Goal: Information Seeking & Learning: Learn about a topic

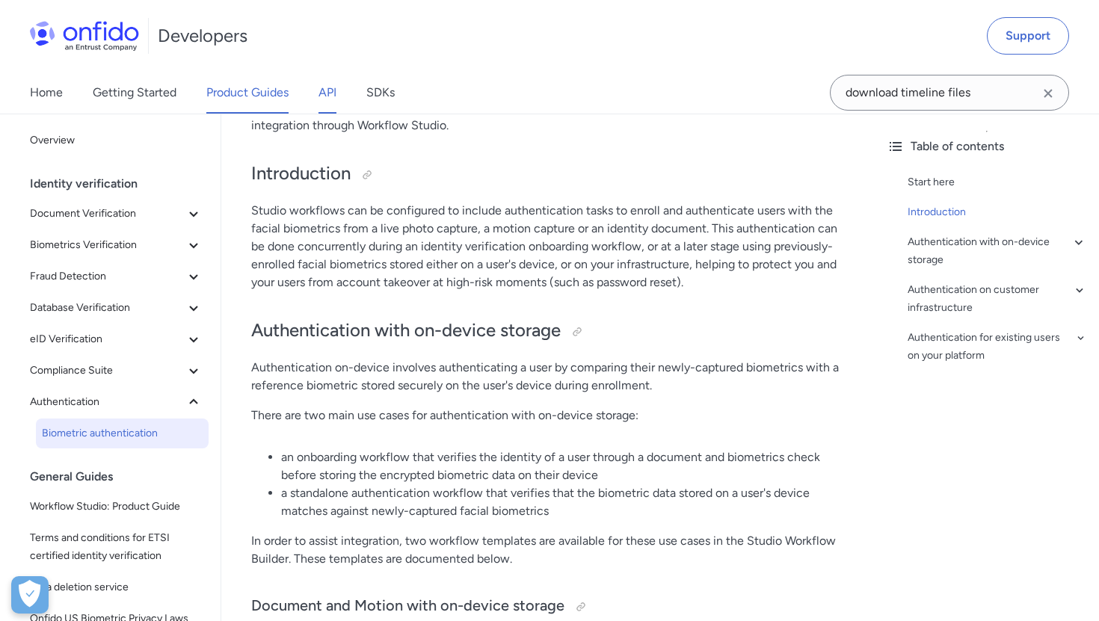
click at [326, 93] on link "API" at bounding box center [328, 93] width 18 height 42
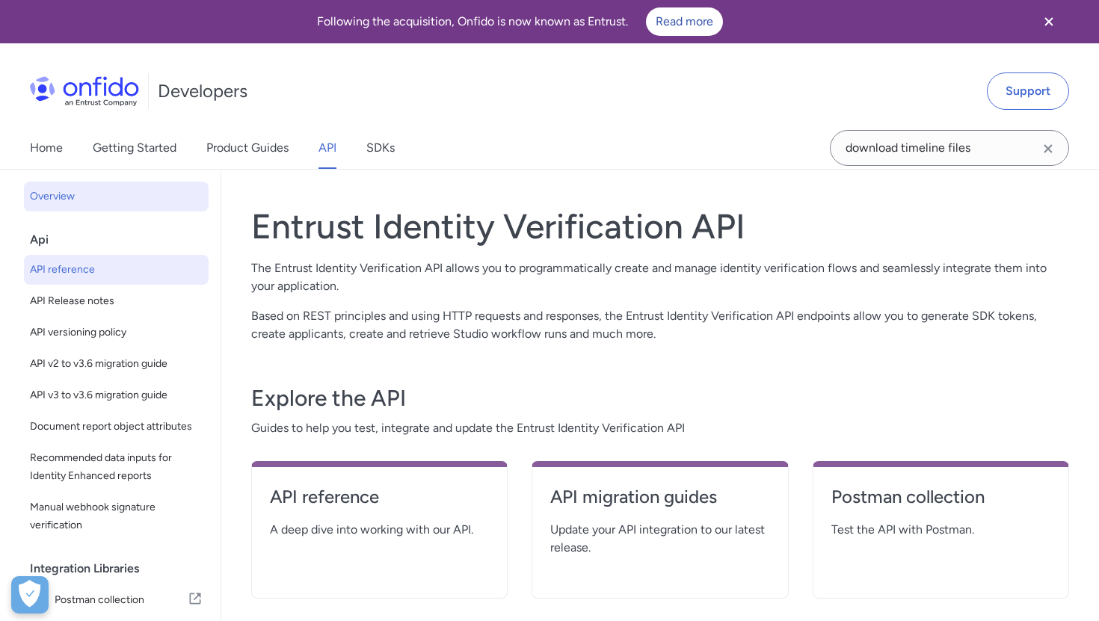
click at [58, 272] on span "API reference" at bounding box center [116, 270] width 173 height 18
select select "http"
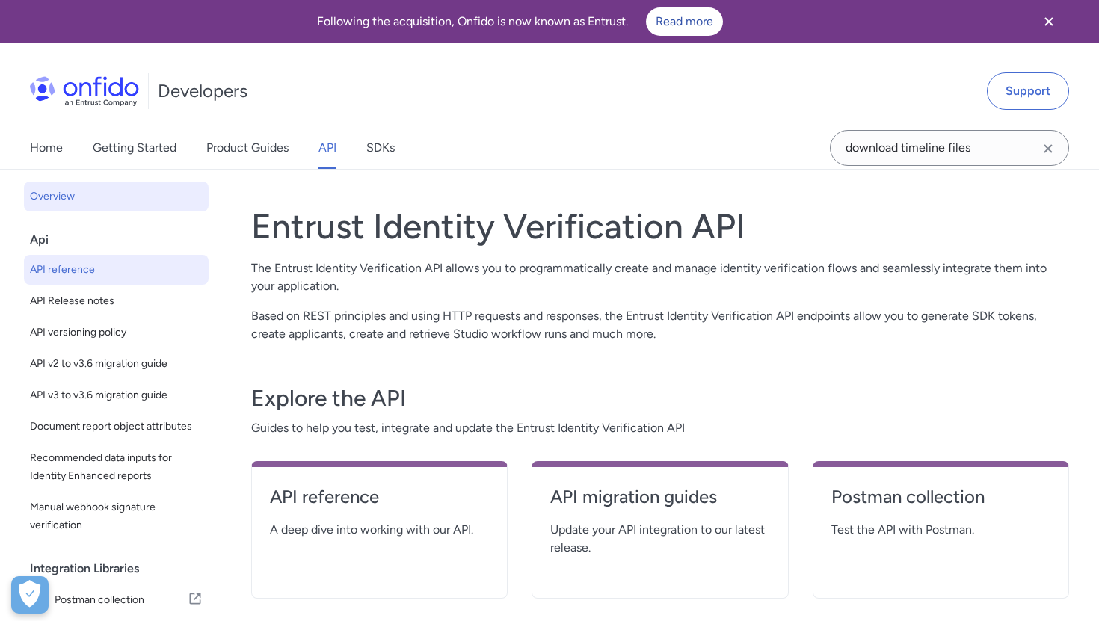
select select "http"
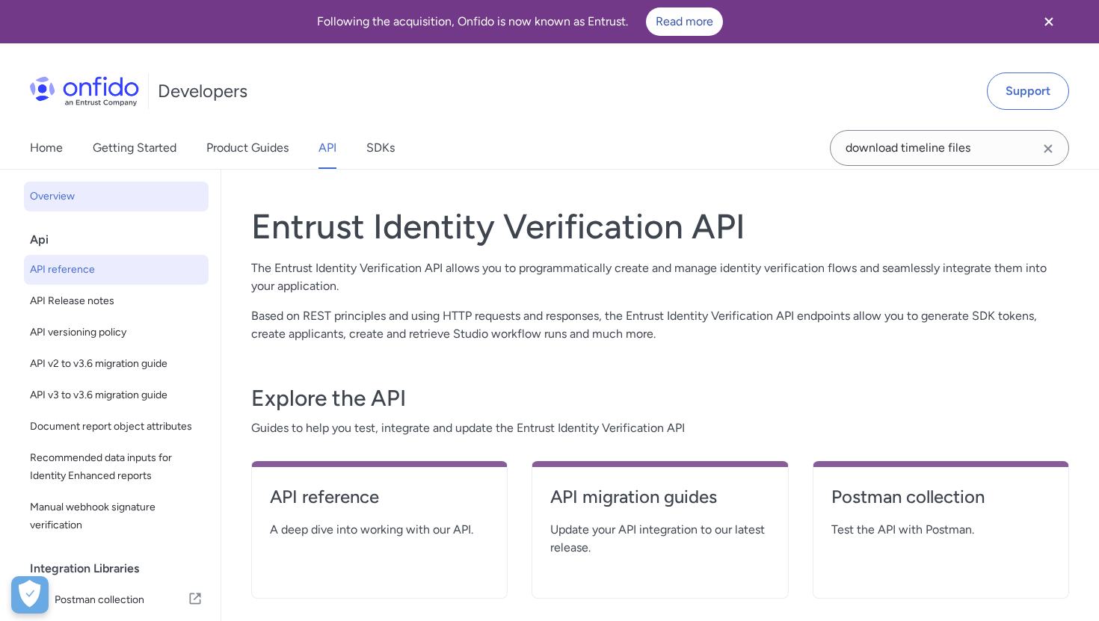
select select "http"
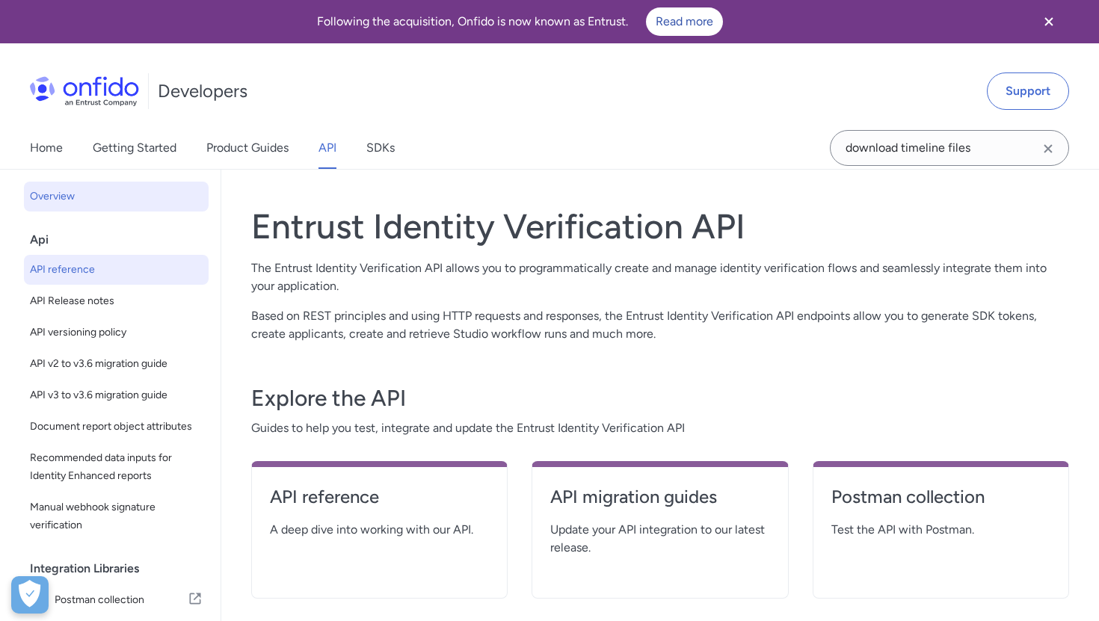
select select "http"
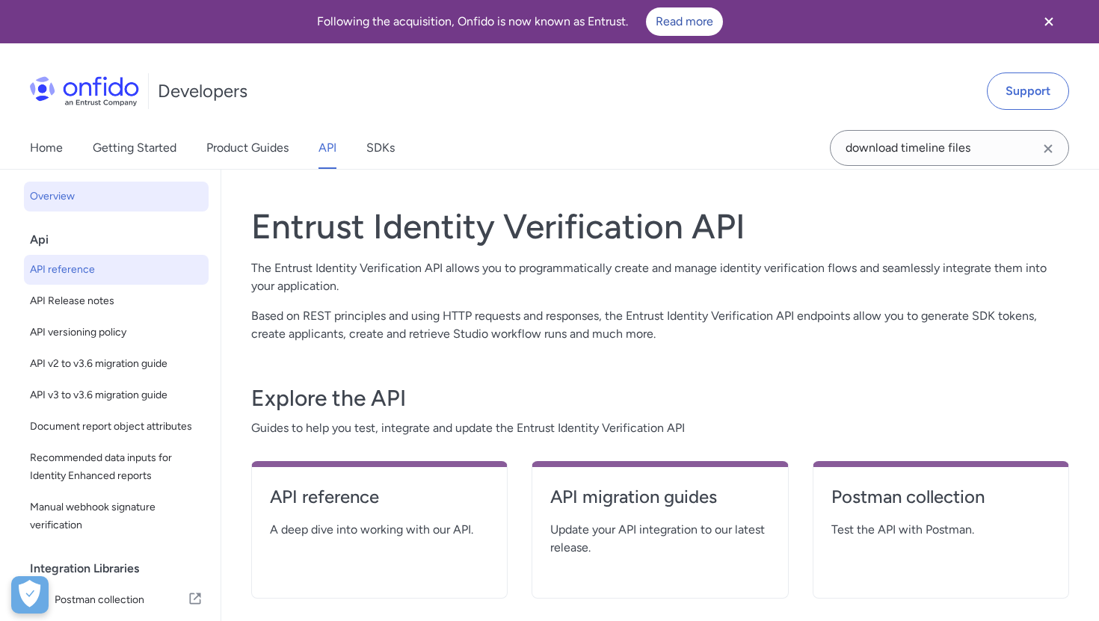
select select "http"
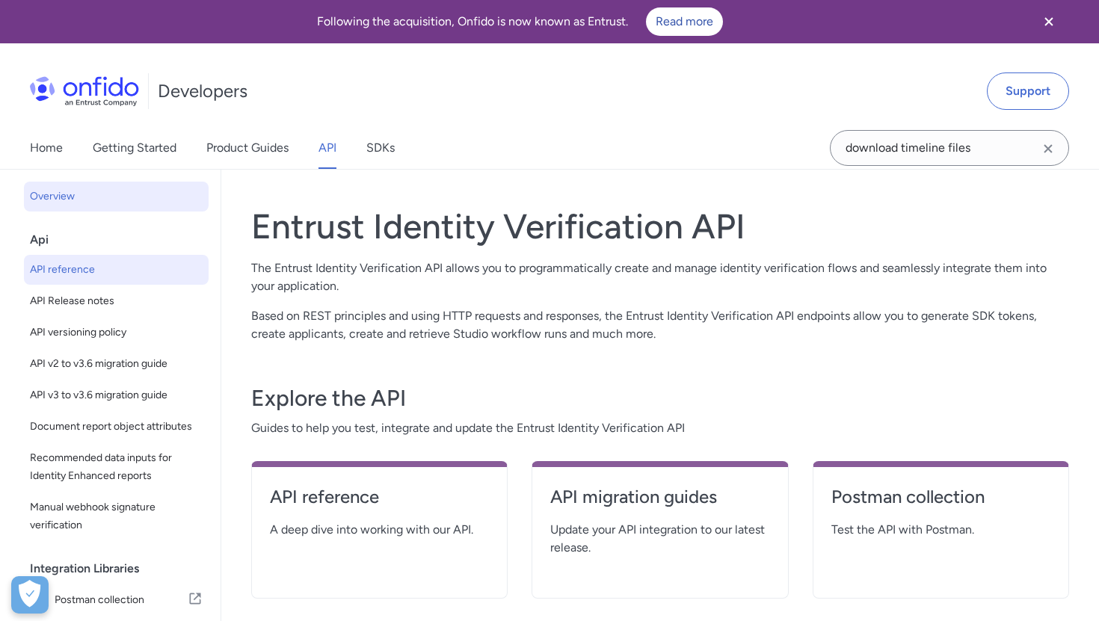
select select "http"
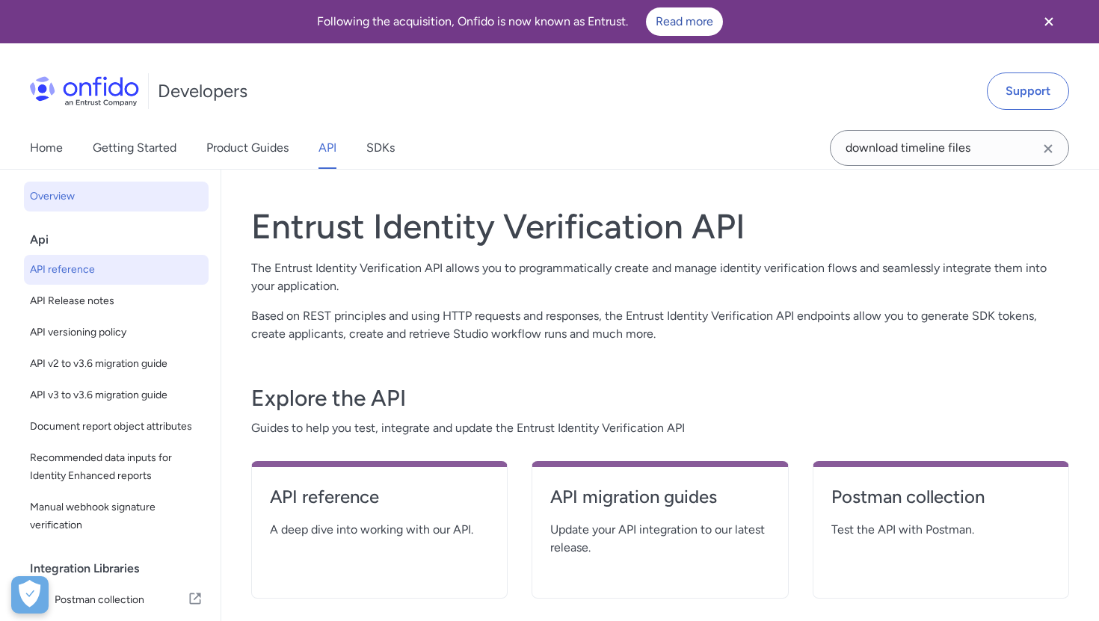
select select "http"
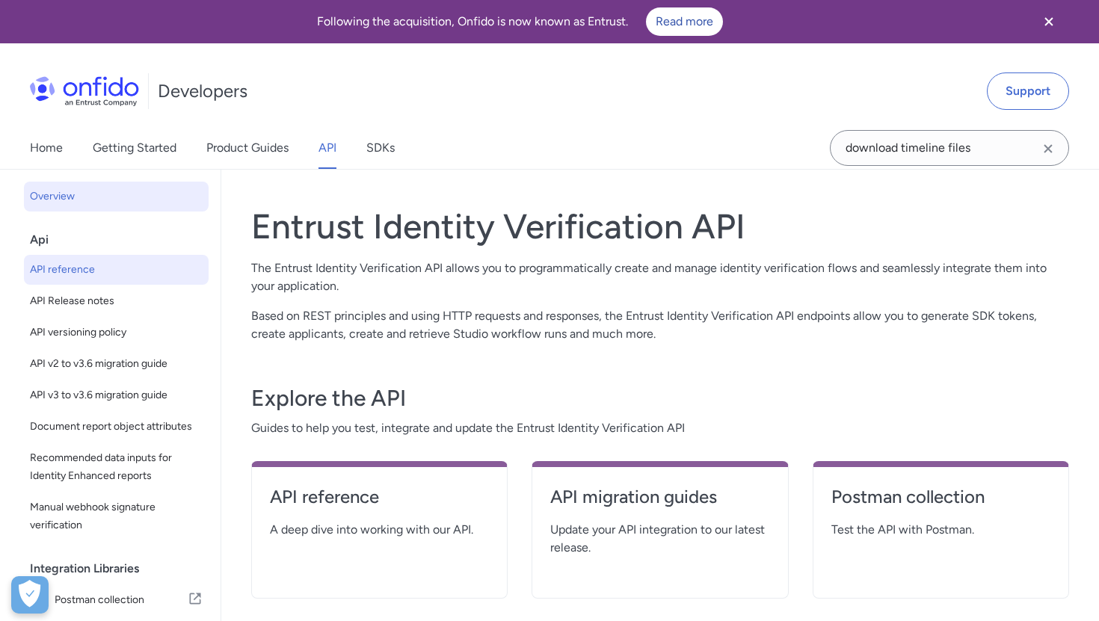
select select "http"
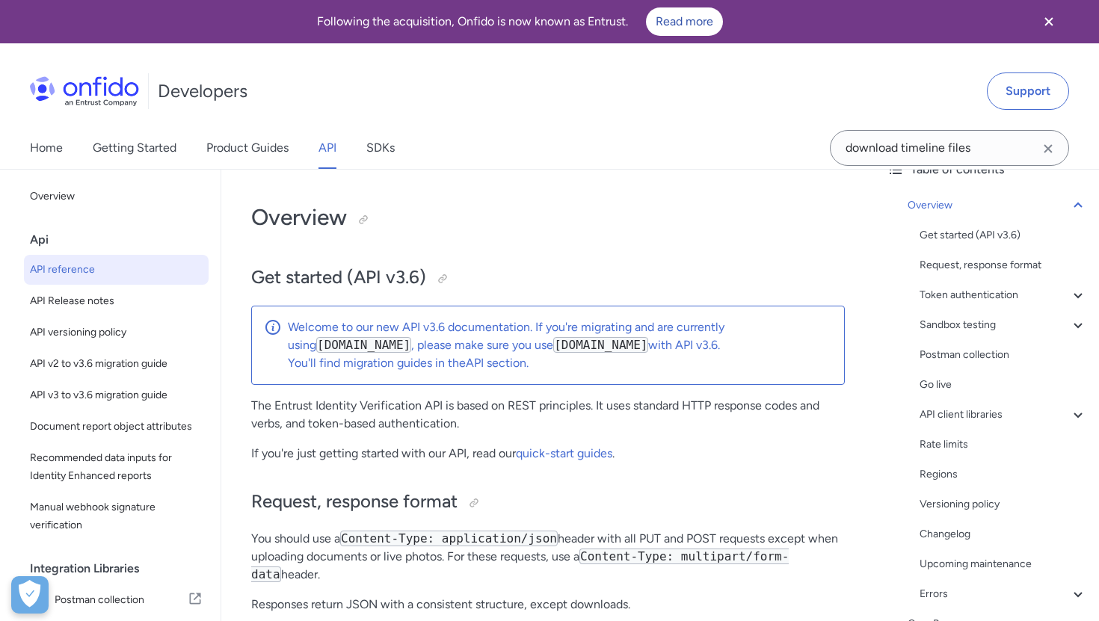
scroll to position [204, 0]
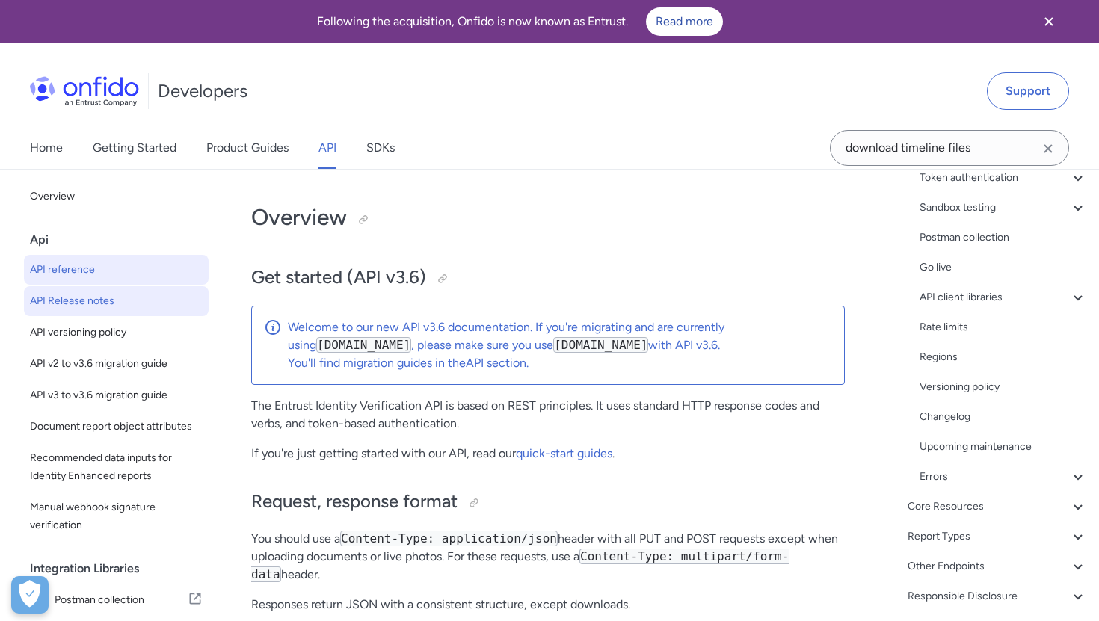
click at [107, 310] on link "API Release notes" at bounding box center [116, 301] width 185 height 30
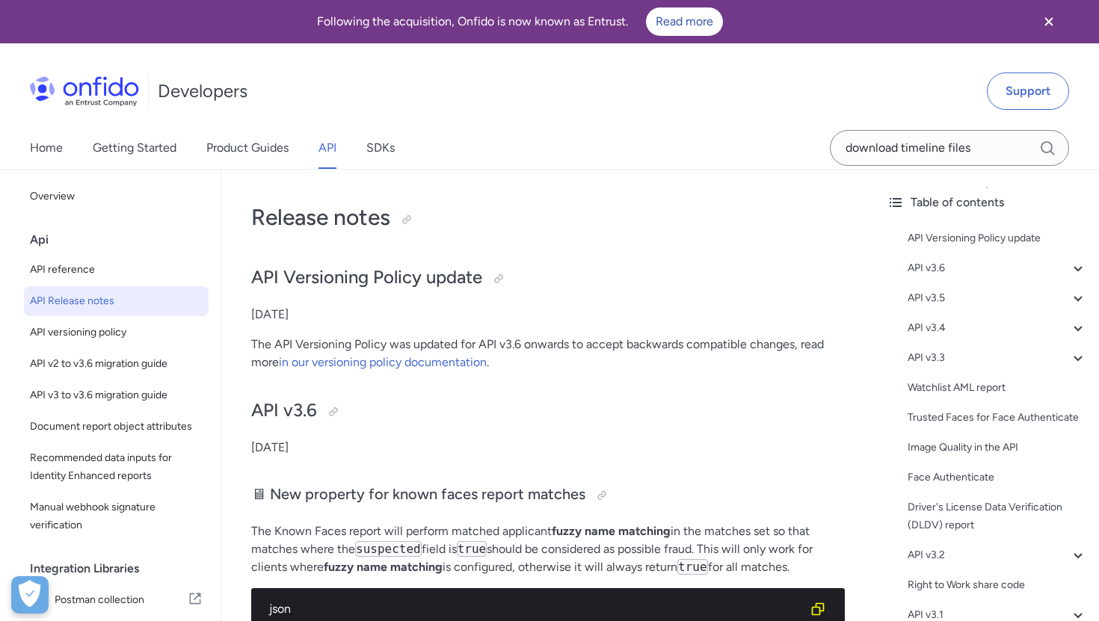
click at [407, 226] on div at bounding box center [407, 220] width 12 height 12
click at [378, 154] on link "SDKs" at bounding box center [380, 148] width 28 height 42
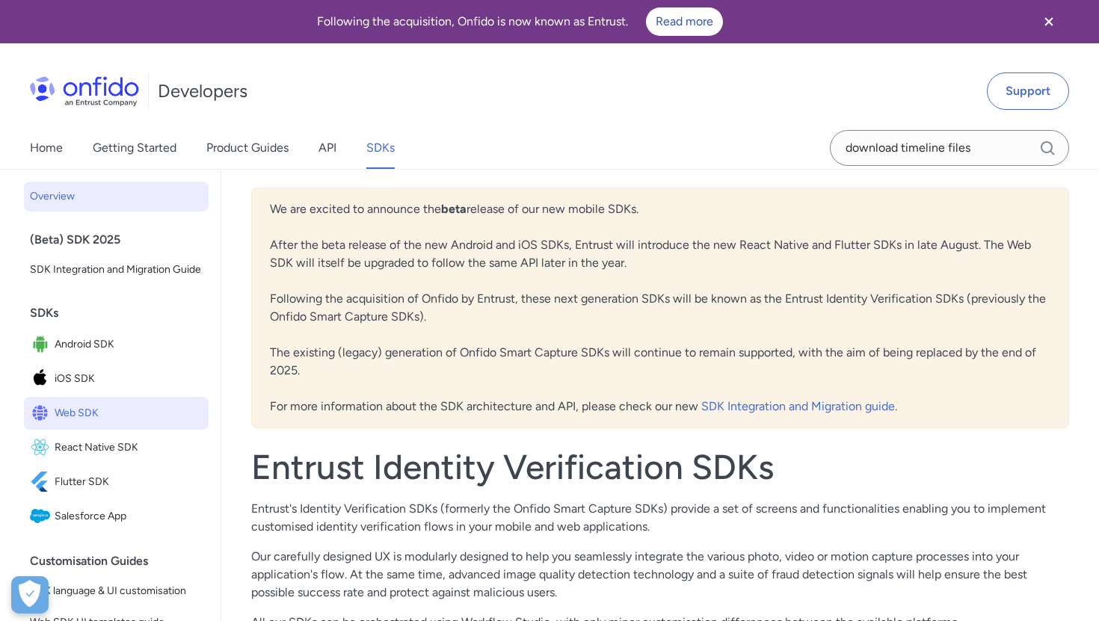
click at [86, 419] on span "Web SDK" at bounding box center [129, 413] width 148 height 21
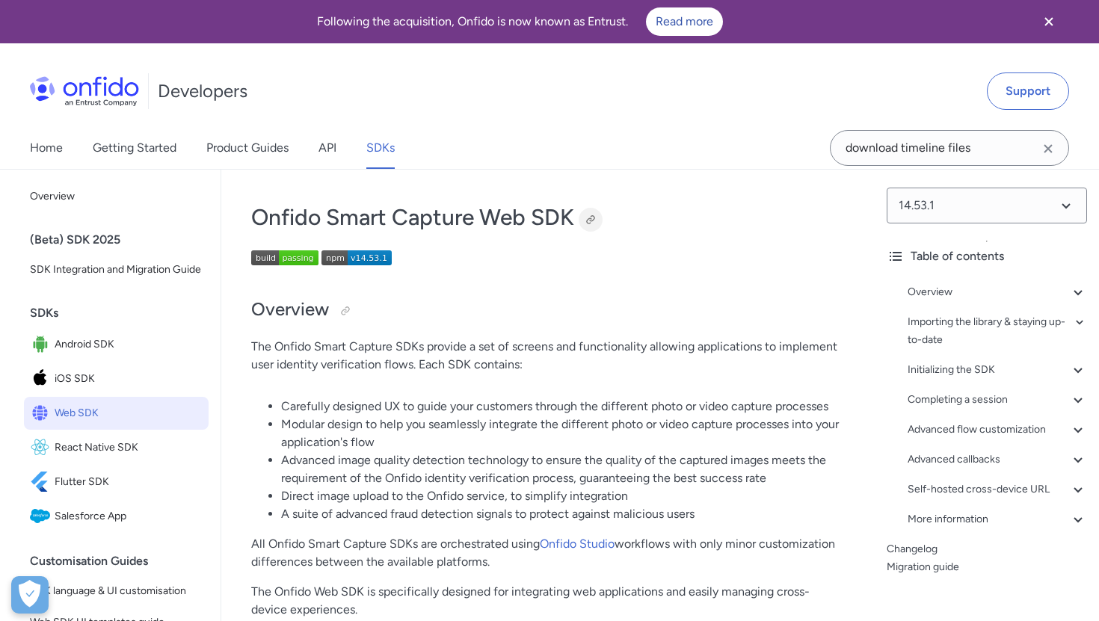
click at [594, 218] on div at bounding box center [591, 220] width 12 height 12
